Goal: Check status: Check status

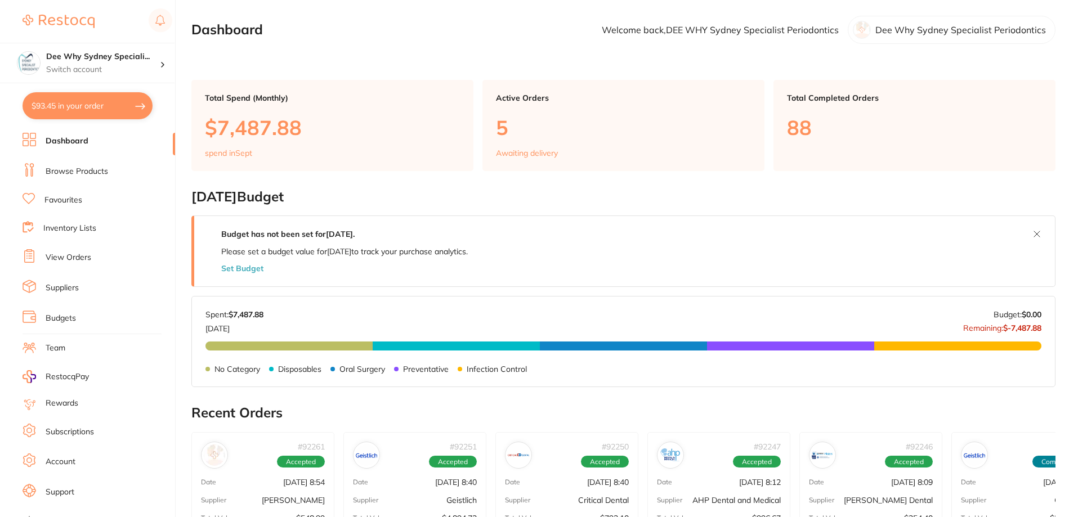
click at [96, 95] on button "$93.45 in your order" at bounding box center [88, 105] width 130 height 27
checkbox input "true"
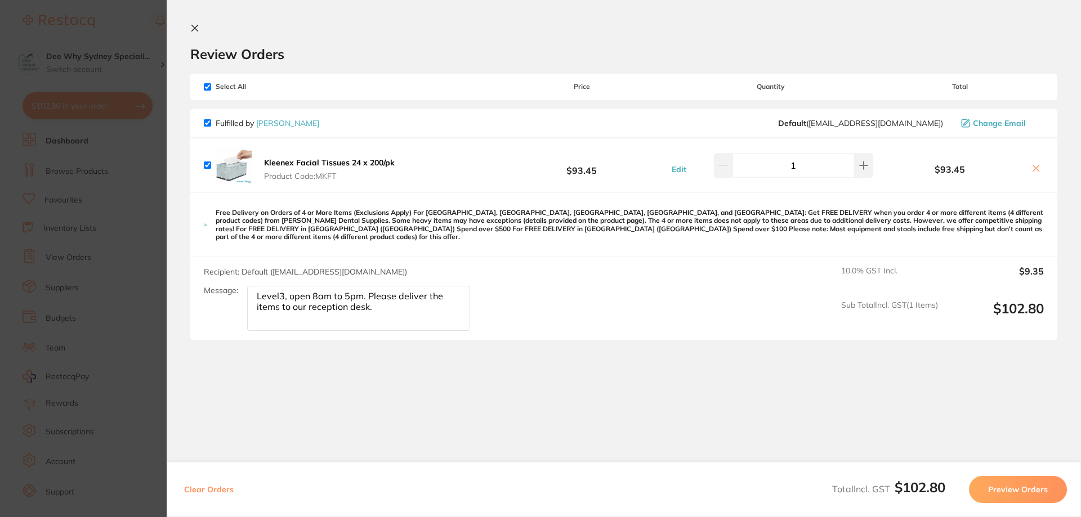
drag, startPoint x: 356, startPoint y: 179, endPoint x: 324, endPoint y: 178, distance: 31.6
click at [324, 178] on span "Product Code: MKFT" at bounding box center [329, 176] width 131 height 9
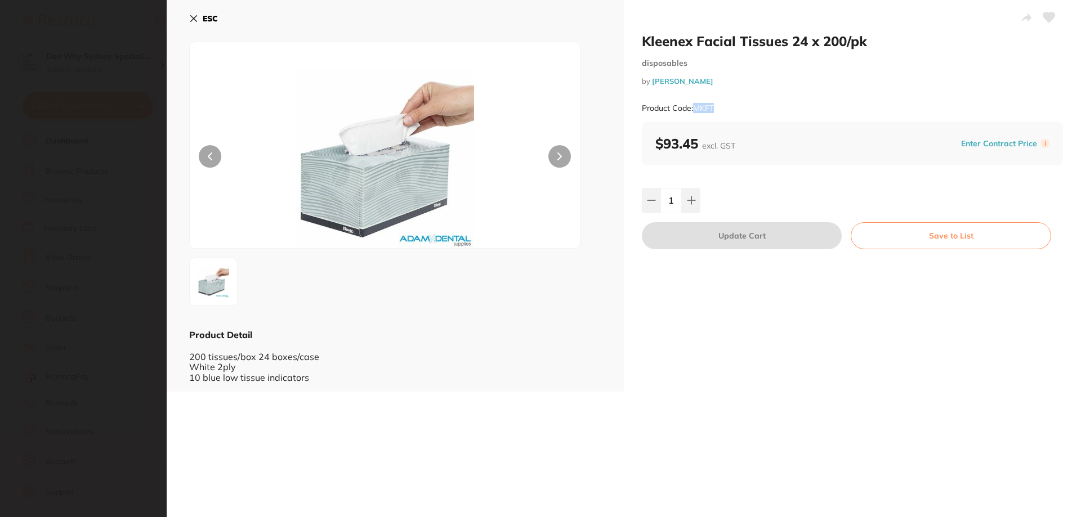
drag, startPoint x: 695, startPoint y: 105, endPoint x: 735, endPoint y: 108, distance: 39.5
click at [735, 108] on div "Product Code: MKFT" at bounding box center [852, 109] width 421 height 28
copy small "MKFT"
click at [199, 16] on button "ESC" at bounding box center [203, 18] width 29 height 19
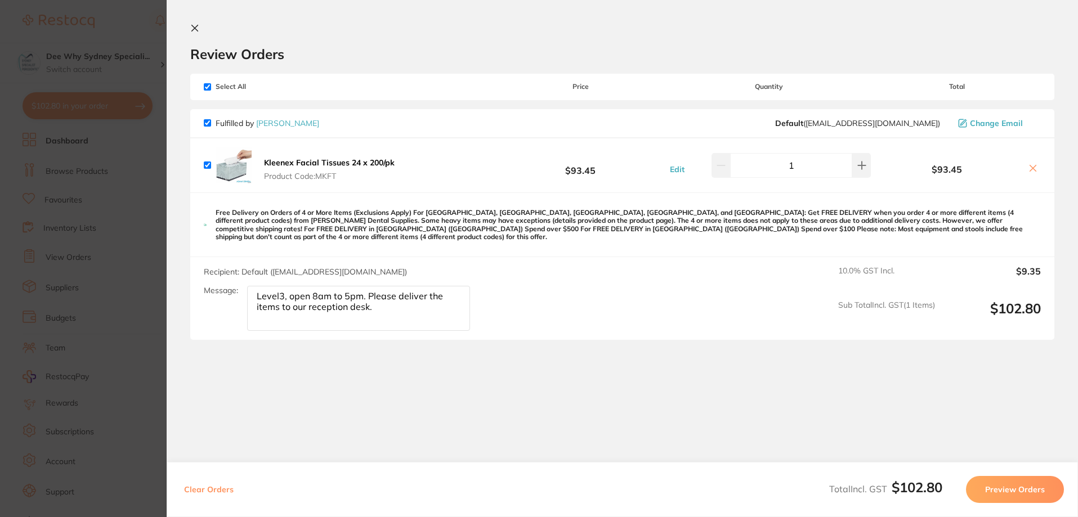
scroll to position [374, 0]
click at [194, 26] on icon at bounding box center [195, 28] width 6 height 6
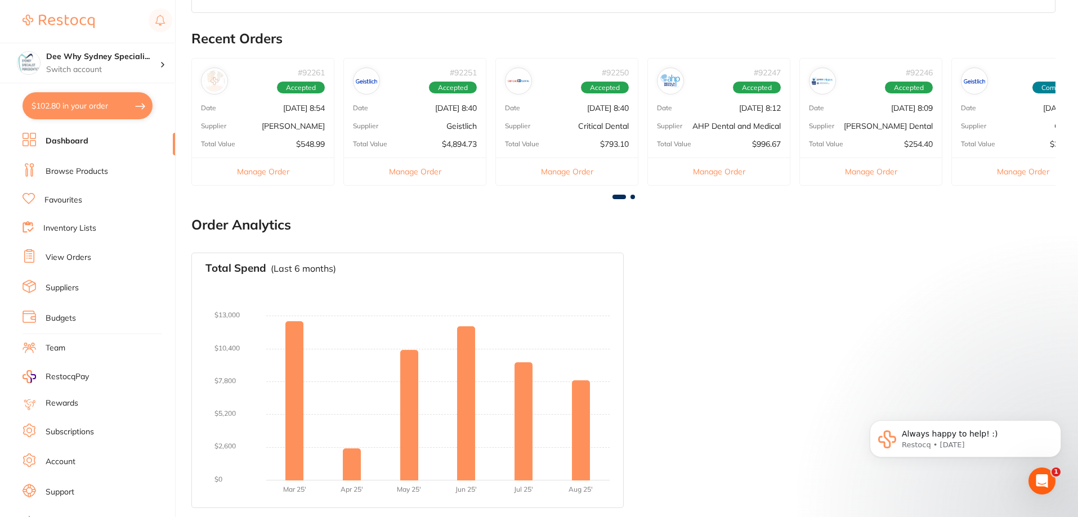
click at [70, 260] on link "View Orders" at bounding box center [69, 257] width 46 height 11
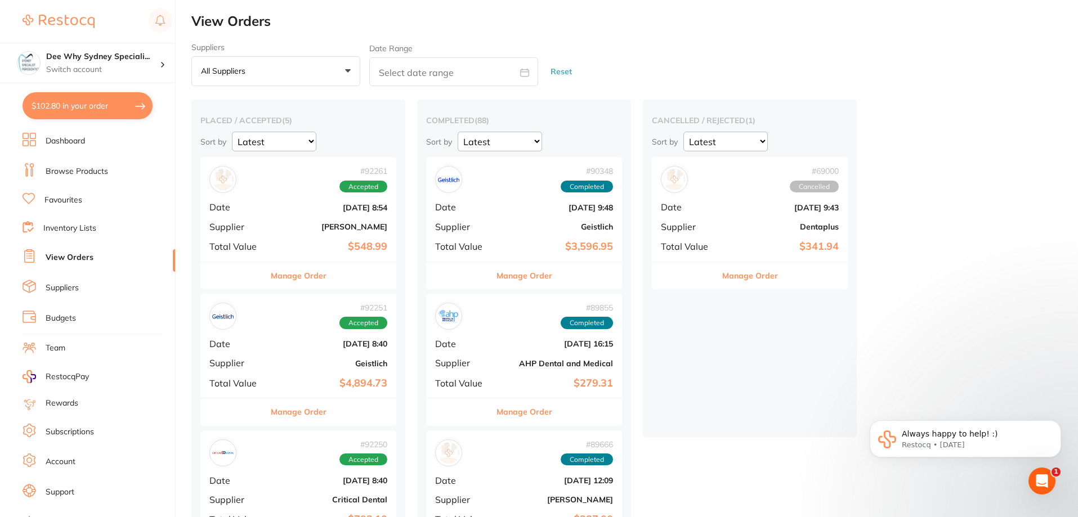
click at [258, 222] on span "Supplier" at bounding box center [237, 227] width 56 height 10
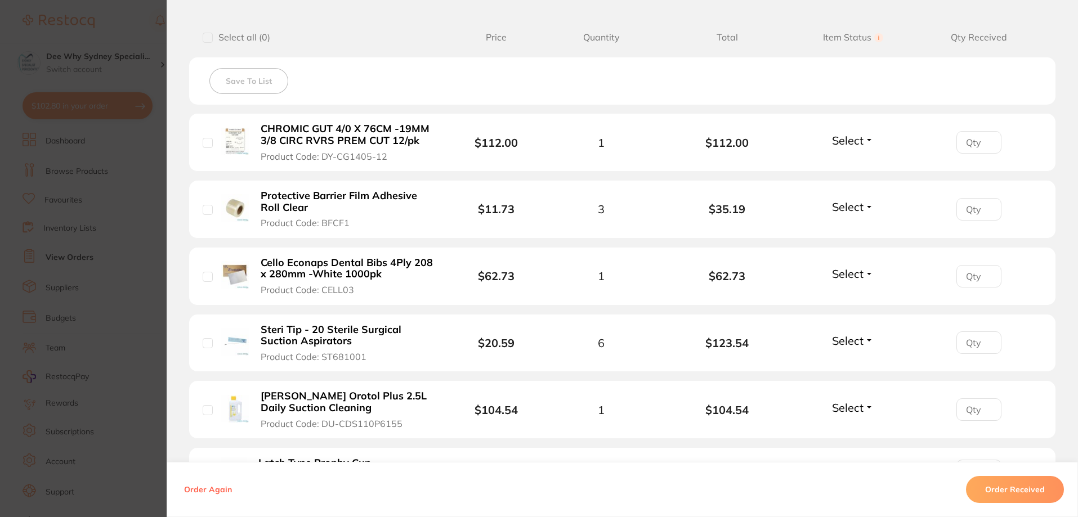
drag, startPoint x: 389, startPoint y: 159, endPoint x: 329, endPoint y: 156, distance: 60.3
click at [329, 156] on button "CHROMIC GUT 4/0 X 76CM -19MM 3/8 CIRC RVRS PREM CUT 12/pk Product Code: DY-CG14…" at bounding box center [347, 142] width 181 height 39
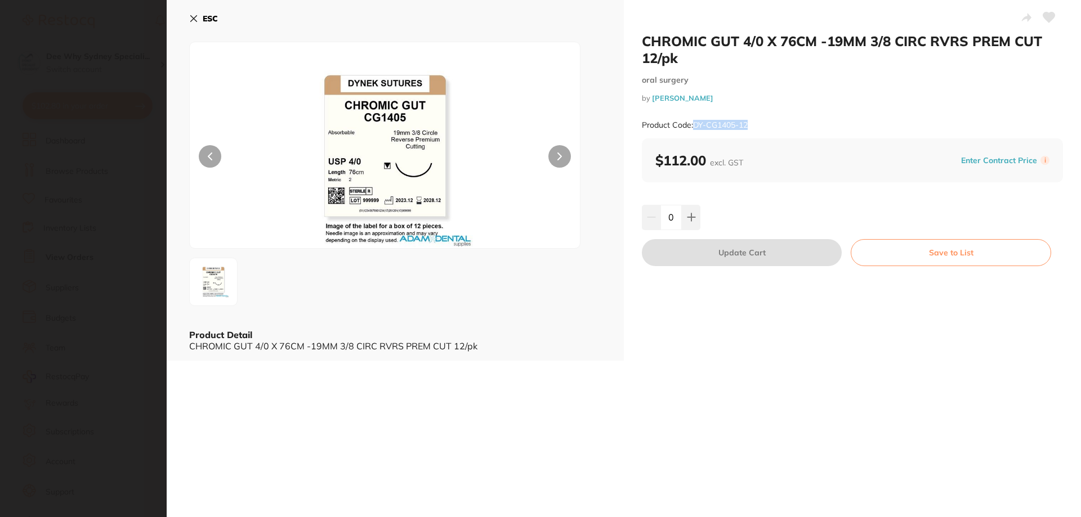
drag, startPoint x: 751, startPoint y: 123, endPoint x: 693, endPoint y: 130, distance: 58.4
click at [693, 130] on div "Product Code: DY-CG1405-12" at bounding box center [852, 125] width 421 height 28
copy small "DY-CG1405-12"
